Goal: Answer question/provide support

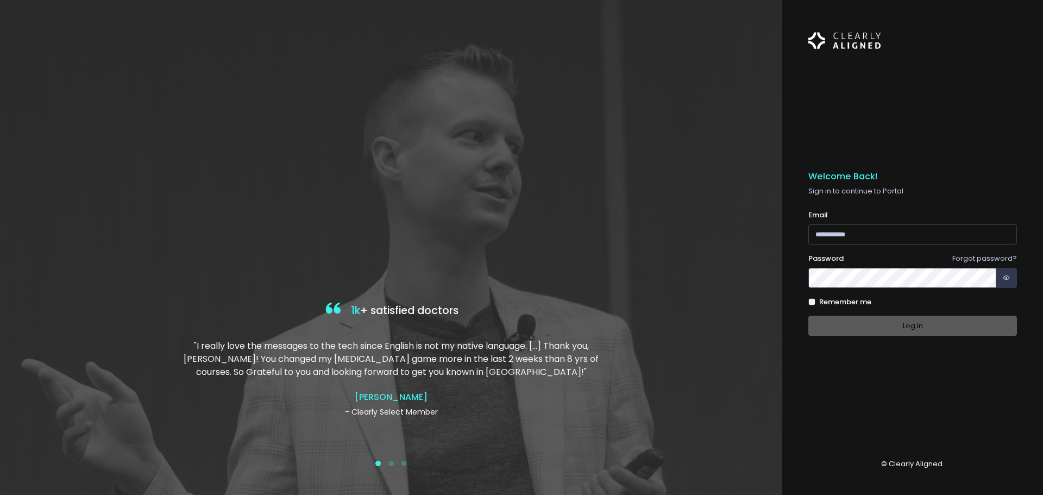
type input "**********"
click at [911, 339] on div "**********" at bounding box center [912, 257] width 209 height 172
click at [908, 331] on button "Log In" at bounding box center [912, 325] width 209 height 20
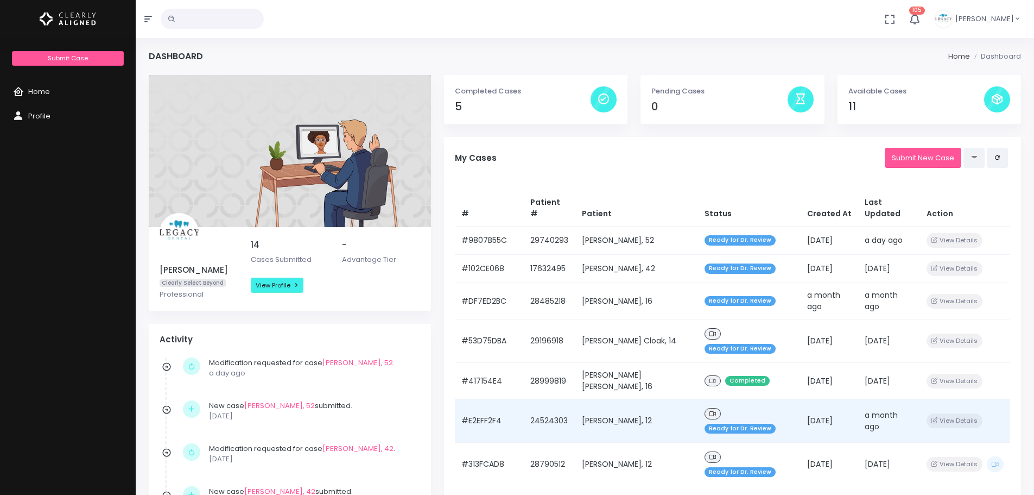
click at [622, 399] on td "[PERSON_NAME], 12" at bounding box center [637, 420] width 123 height 43
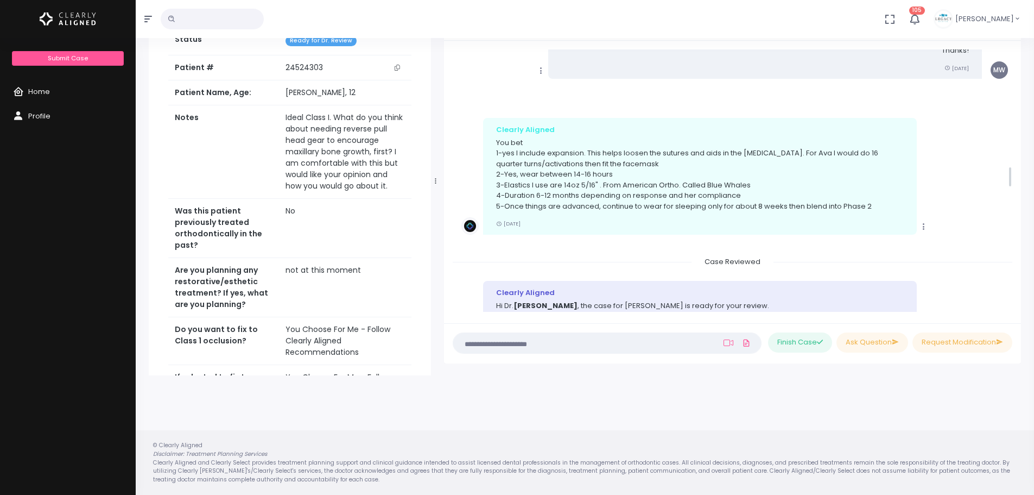
scroll to position [1430, 0]
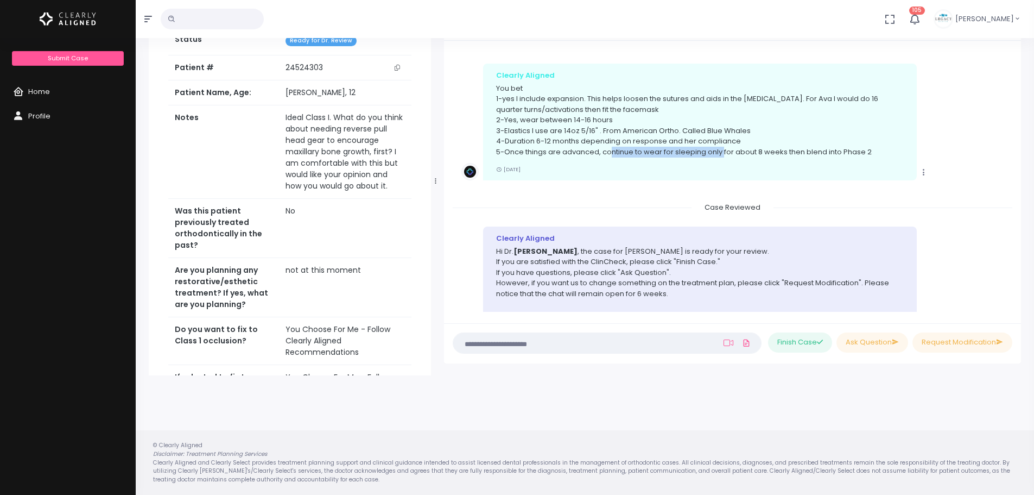
drag, startPoint x: 611, startPoint y: 153, endPoint x: 723, endPoint y: 154, distance: 111.3
click at [723, 154] on p "You bet 1-yes I include expansion. This helps loosen the sutures and aids in th…" at bounding box center [700, 120] width 408 height 74
drag, startPoint x: 547, startPoint y: 150, endPoint x: 837, endPoint y: 148, distance: 290.0
click at [837, 148] on p "You bet 1-yes I include expansion. This helps loosen the sutures and aids in th…" at bounding box center [700, 120] width 408 height 74
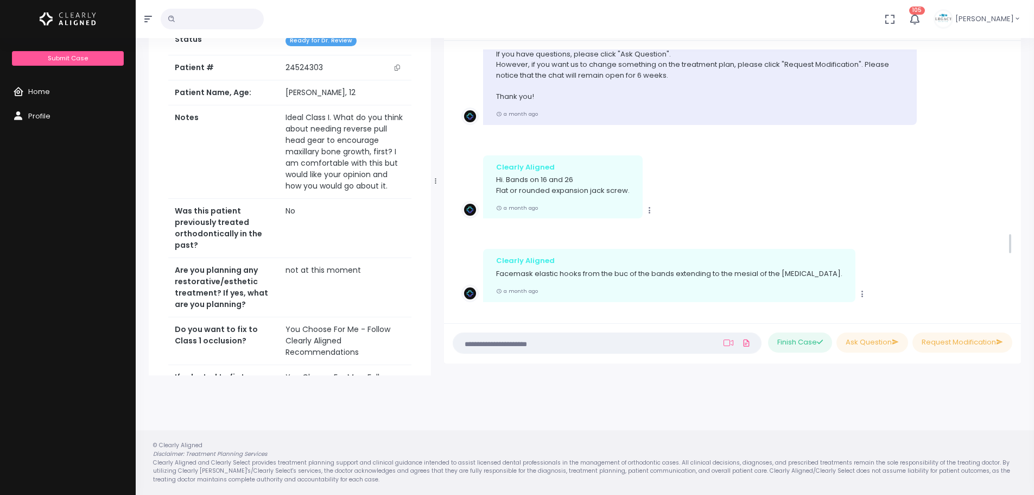
scroll to position [2353, 0]
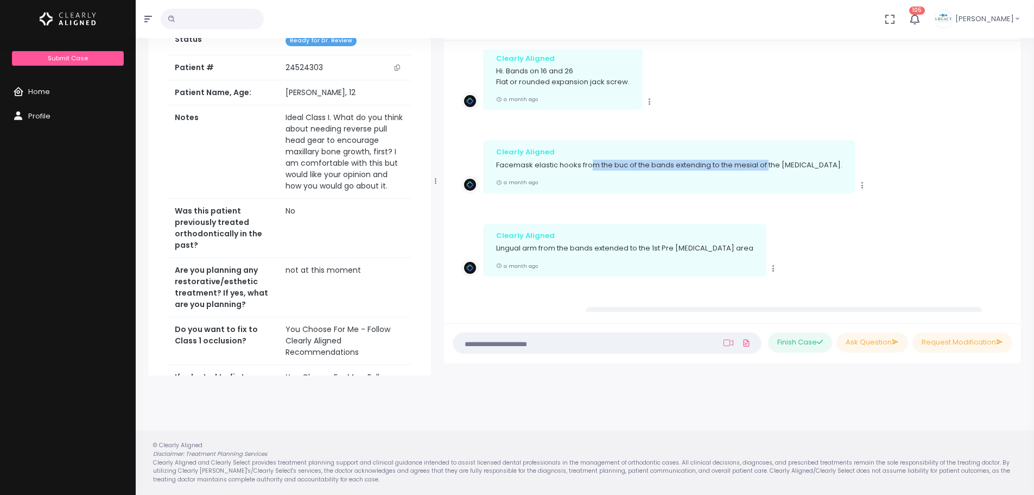
drag, startPoint x: 594, startPoint y: 163, endPoint x: 770, endPoint y: 167, distance: 176.0
click at [769, 165] on p "Facemask elastic hooks from the buc of the bands extending to the mesial of the…" at bounding box center [669, 165] width 346 height 11
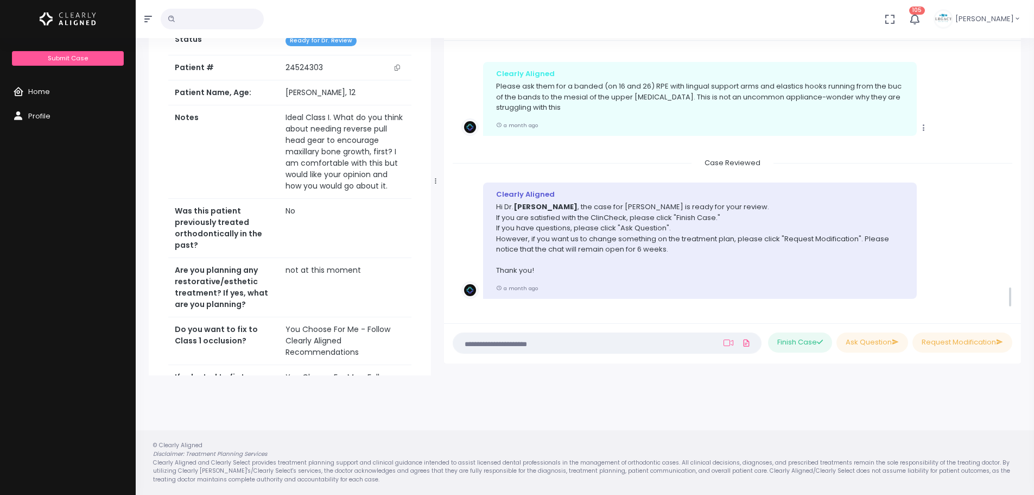
scroll to position [2842, 0]
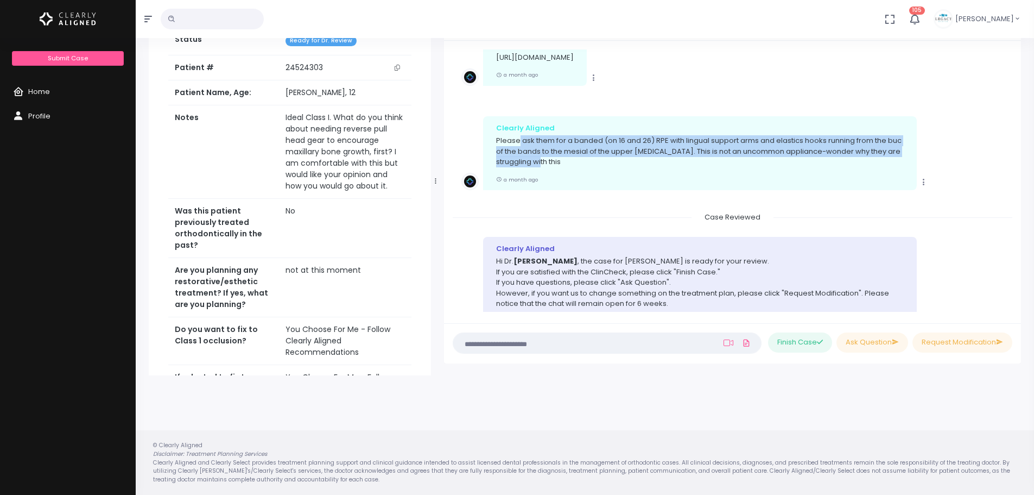
drag, startPoint x: 519, startPoint y: 149, endPoint x: 710, endPoint y: 172, distance: 193.0
click at [710, 167] on p "Please ask them for a banded (on 16 and 26) RPE with lingual support arms and e…" at bounding box center [700, 151] width 408 height 32
click at [697, 167] on p "Please ask them for a banded (on 16 and 26) RPE with lingual support arms and e…" at bounding box center [700, 151] width 408 height 32
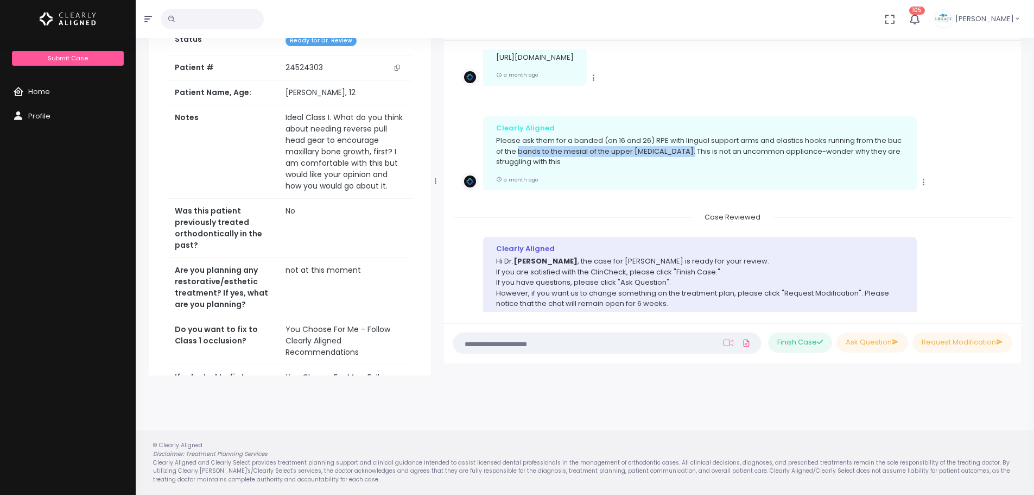
drag, startPoint x: 519, startPoint y: 160, endPoint x: 682, endPoint y: 162, distance: 163.5
click at [682, 162] on p "Please ask them for a banded (on 16 and 26) RPE with lingual support arms and e…" at bounding box center [700, 151] width 408 height 32
click at [676, 167] on p "Please ask them for a banded (on 16 and 26) RPE with lingual support arms and e…" at bounding box center [700, 151] width 408 height 32
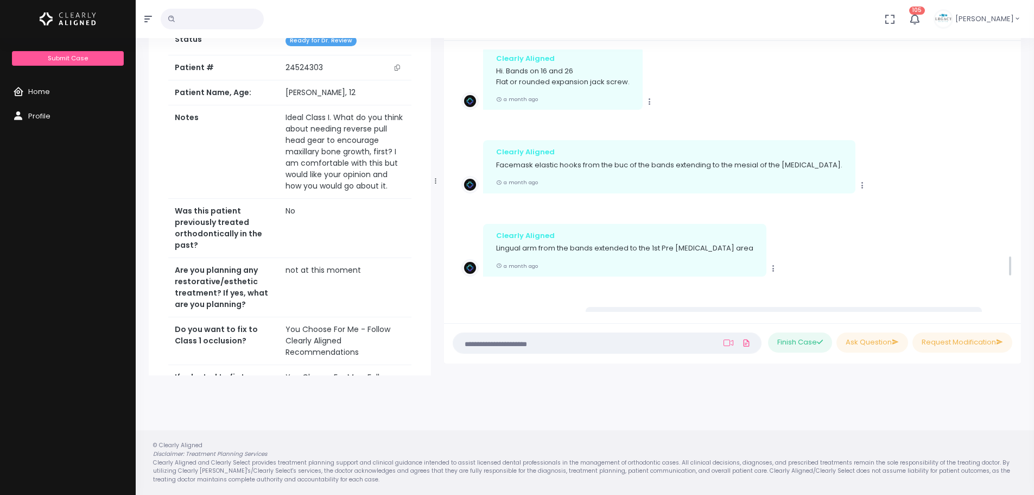
scroll to position [2624, 0]
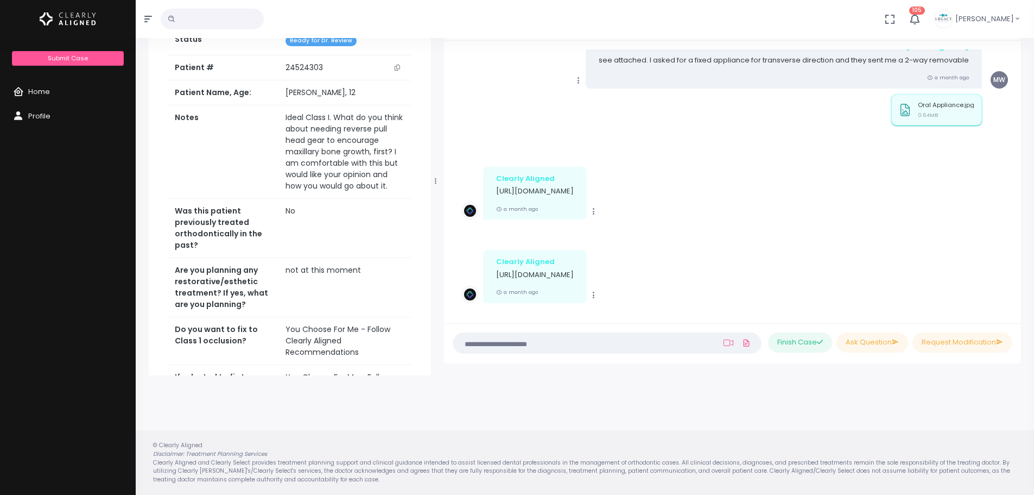
click at [959, 110] on div "Oral Appliance.jpg 0.64MB" at bounding box center [946, 112] width 56 height 21
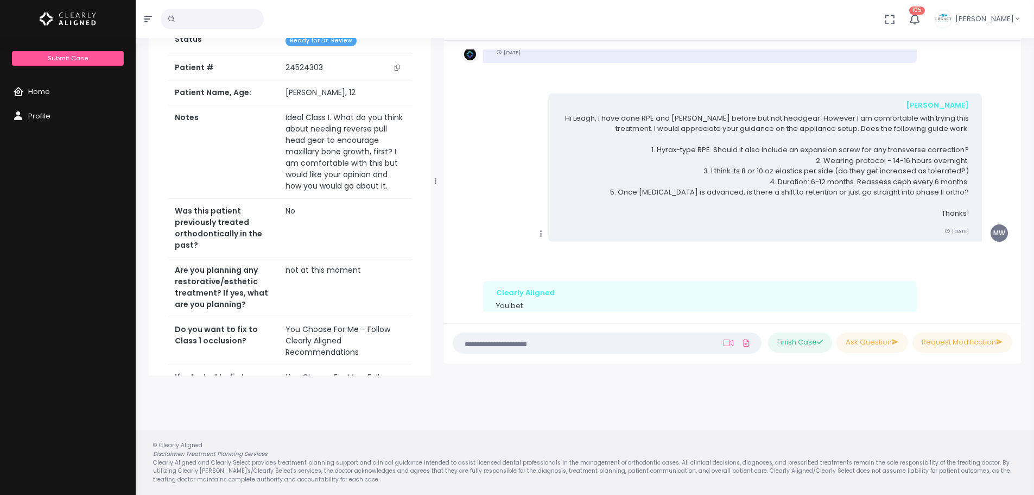
scroll to position [1267, 0]
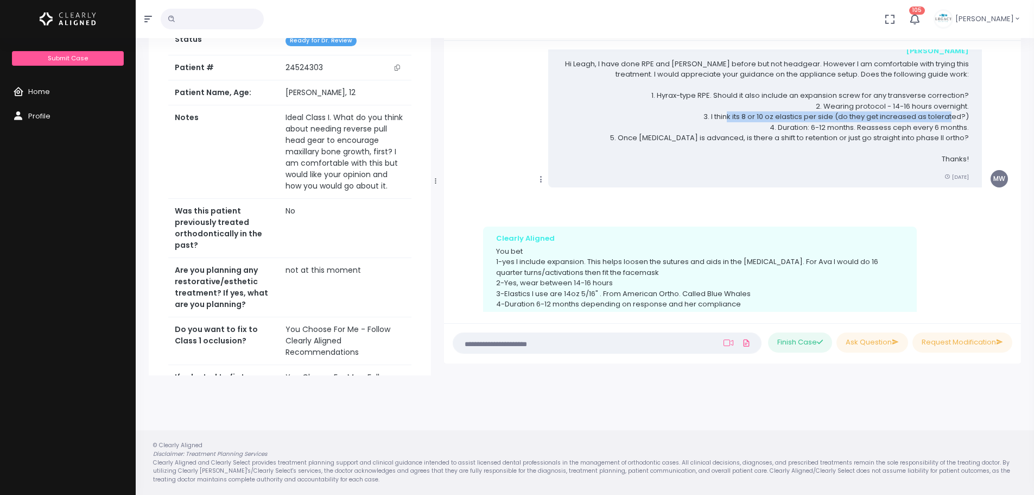
drag, startPoint x: 728, startPoint y: 117, endPoint x: 954, endPoint y: 119, distance: 225.9
click at [954, 119] on p "Hi Leagh, I have done RPE and [PERSON_NAME] before but not headgear. However I …" at bounding box center [765, 112] width 408 height 106
click at [867, 128] on p "Hi Leagh, I have done RPE and [PERSON_NAME] before but not headgear. However I …" at bounding box center [765, 112] width 408 height 106
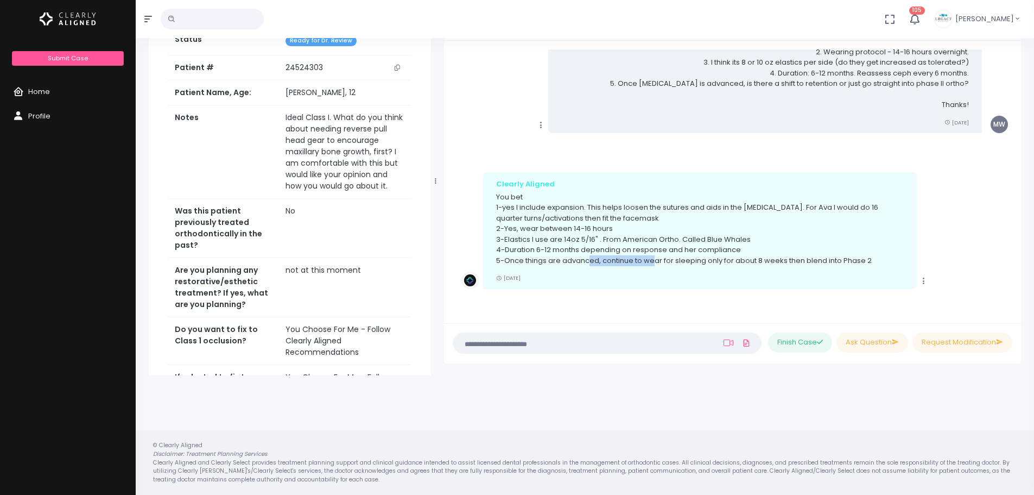
drag, startPoint x: 626, startPoint y: 264, endPoint x: 637, endPoint y: 257, distance: 13.9
click at [653, 262] on p "You bet 1-yes I include expansion. This helps loosen the sutures and aids in th…" at bounding box center [700, 229] width 408 height 74
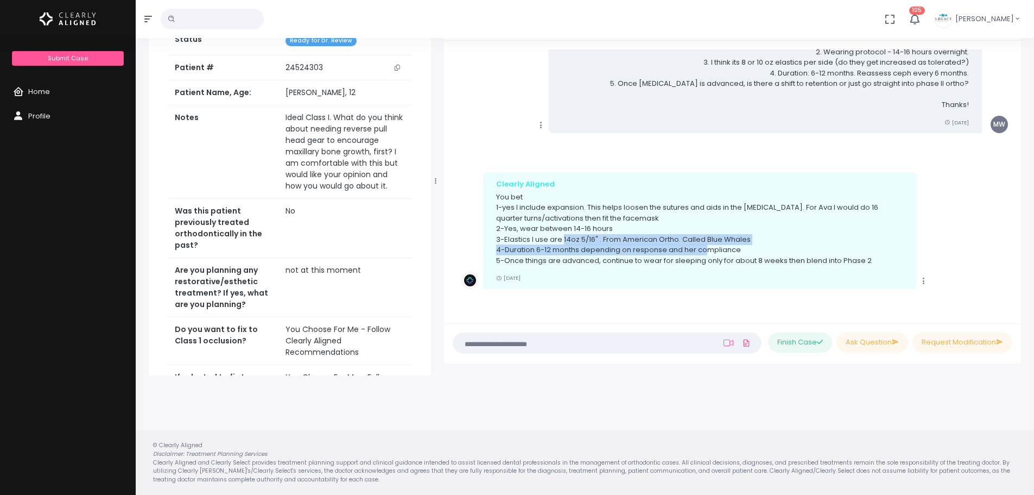
drag, startPoint x: 564, startPoint y: 243, endPoint x: 710, endPoint y: 250, distance: 146.2
click at [710, 250] on p "You bet 1-yes I include expansion. This helps loosen the sutures and aids in th…" at bounding box center [700, 229] width 408 height 74
click at [721, 217] on p "You bet 1-yes I include expansion. This helps loosen the sutures and aids in th…" at bounding box center [700, 229] width 408 height 74
